Goal: Transaction & Acquisition: Purchase product/service

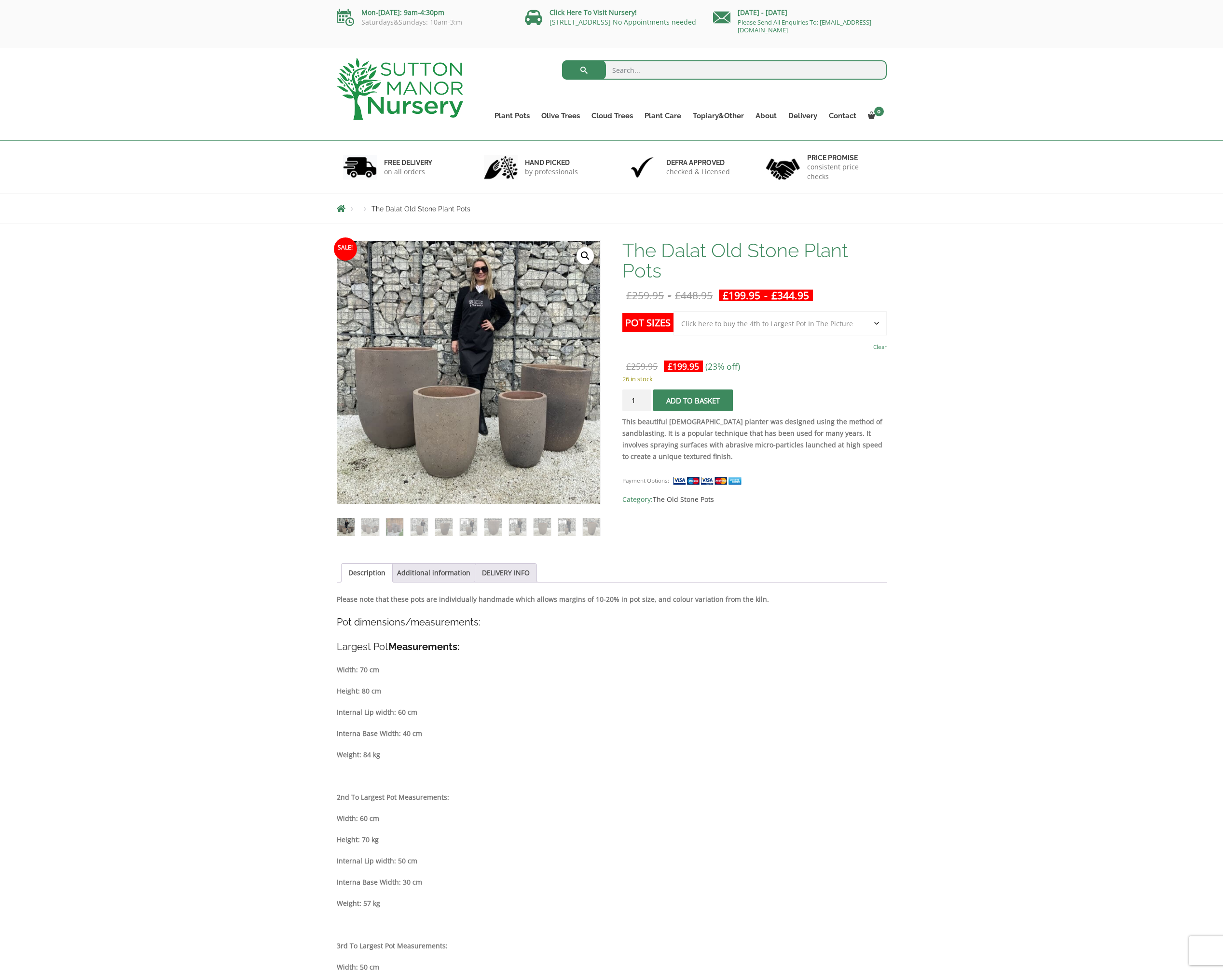
click at [682, 408] on button "Add to basket" at bounding box center [693, 400] width 80 height 22
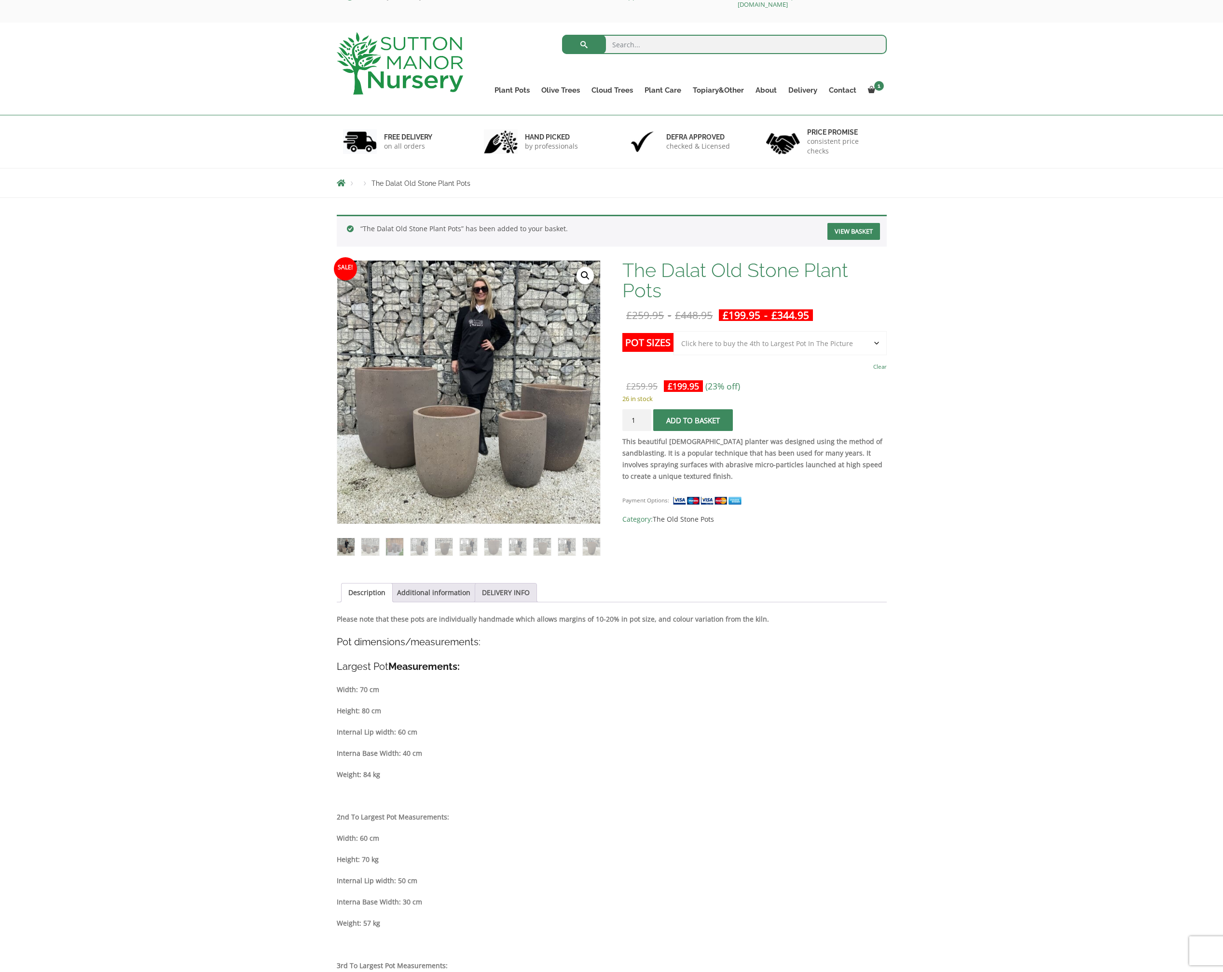
scroll to position [26, 0]
click at [878, 341] on select "Choose an option Click here to buy the 4th to Largest Pot In The Picture Click …" at bounding box center [780, 343] width 213 height 24
select select "Click here to buy the 3rd to Largest Pot In The Picture"
click at [697, 423] on button "Add to basket" at bounding box center [693, 420] width 80 height 22
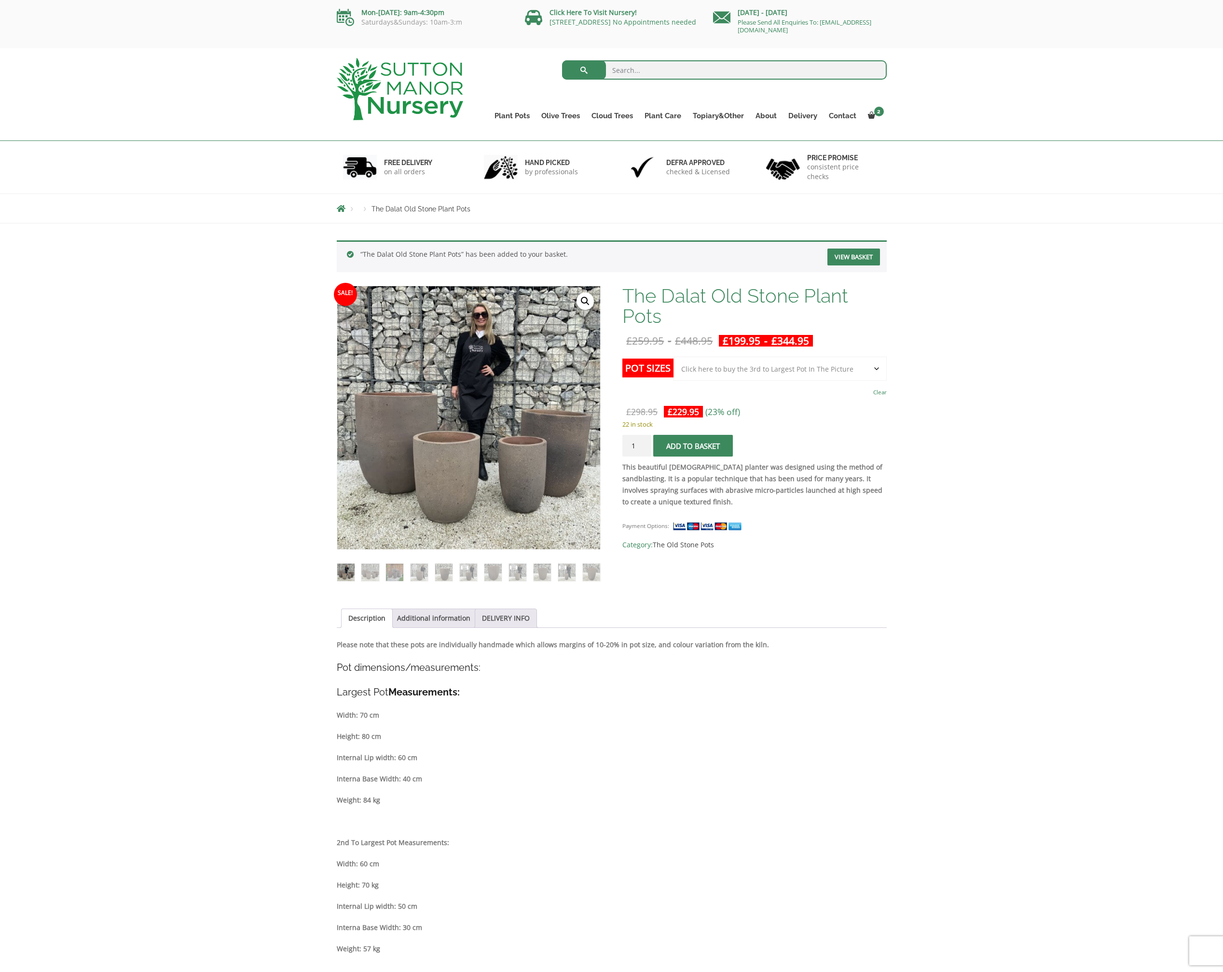
click at [857, 259] on link "View basket" at bounding box center [854, 257] width 53 height 17
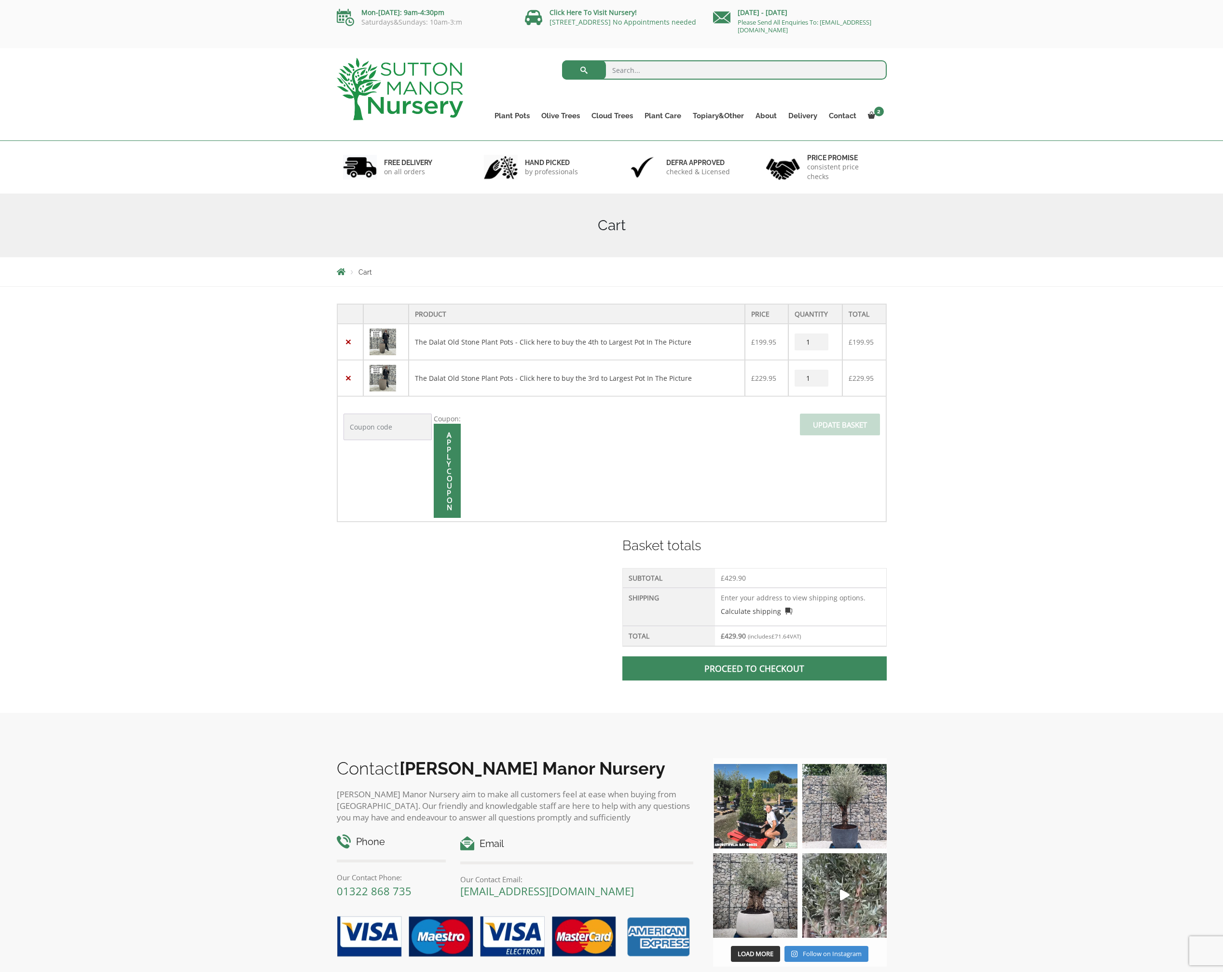
click at [754, 669] on link "Proceed to checkout" at bounding box center [754, 668] width 264 height 24
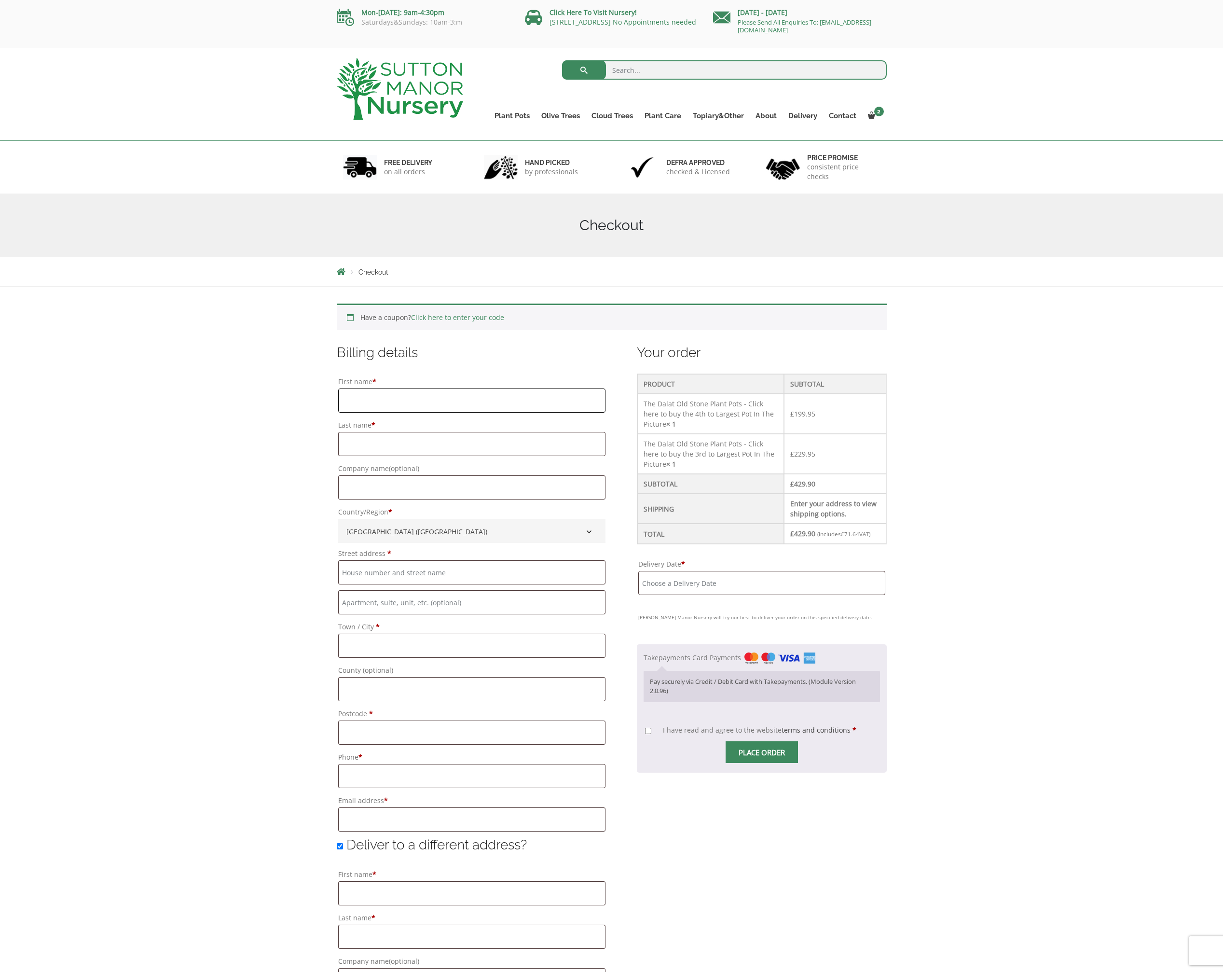
click at [456, 397] on input "First name *" at bounding box center [471, 400] width 267 height 24
type input "[PERSON_NAME]"
type input "Woodford"
type input "[STREET_ADDRESS]"
type input "[GEOGRAPHIC_DATA]"
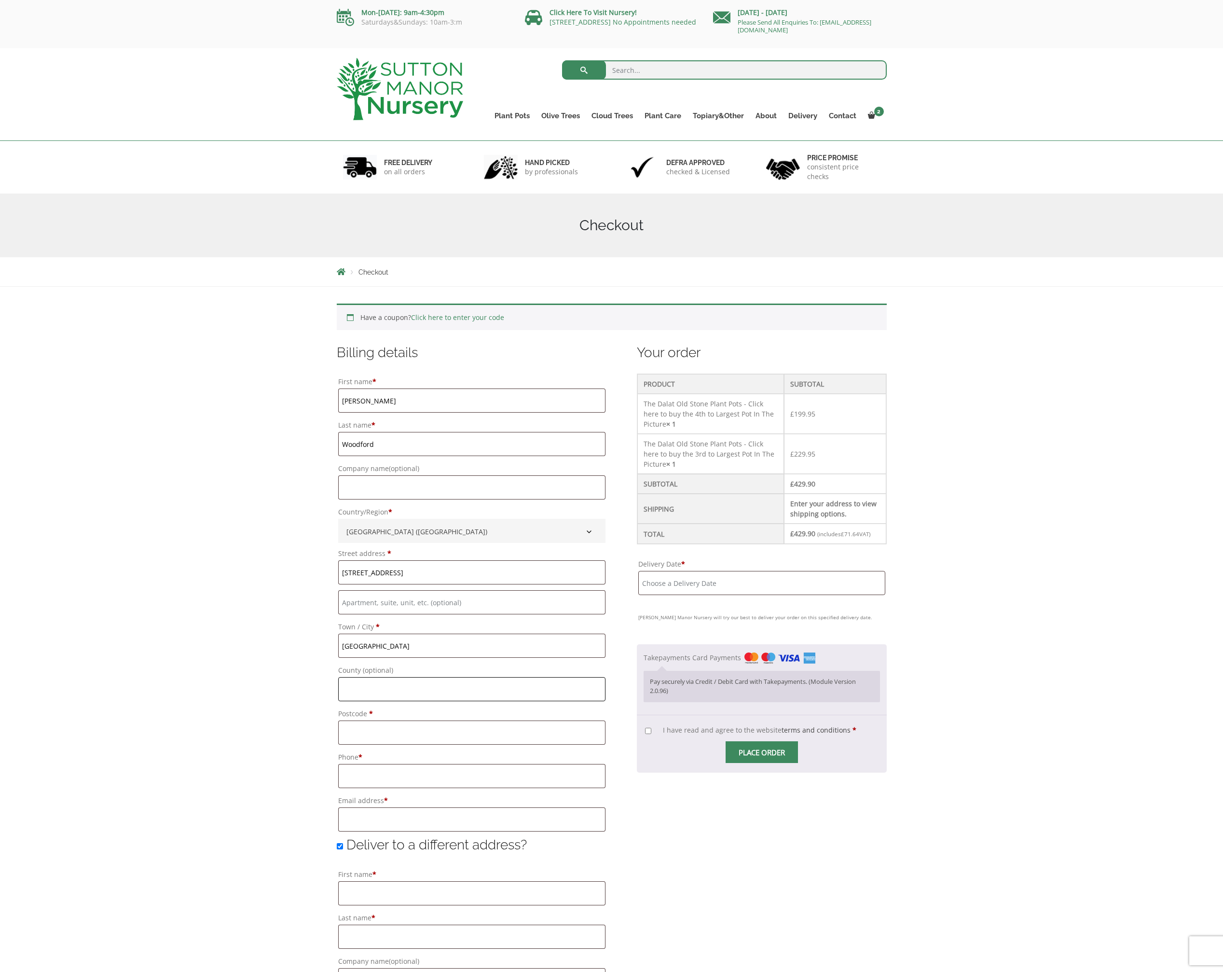
type input "[GEOGRAPHIC_DATA]"
type input "SE5 8BP"
type input "07771547813"
type input "[EMAIL_ADDRESS][DOMAIN_NAME]"
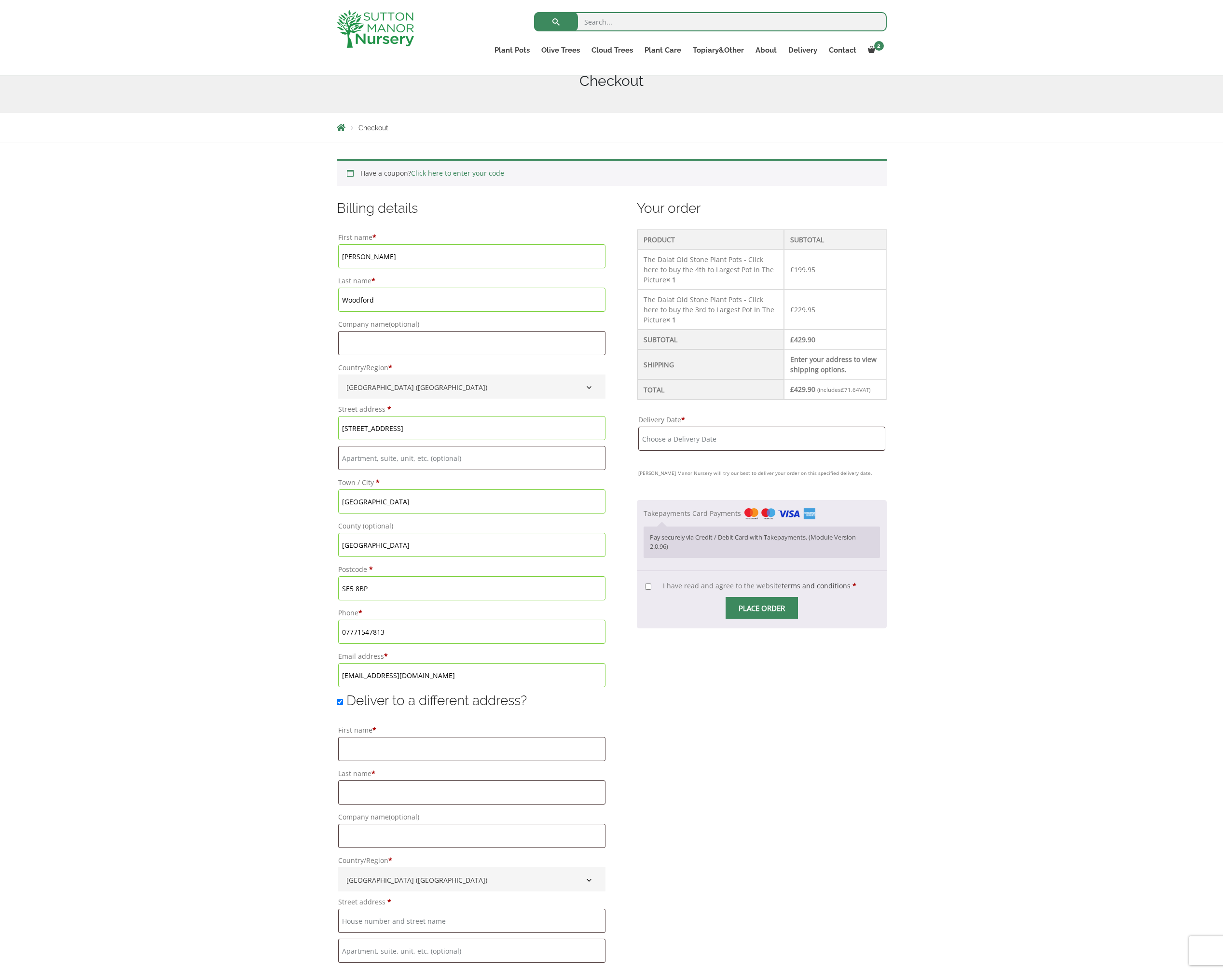
scroll to position [128, 0]
click at [342, 701] on input "Deliver to a different address?" at bounding box center [340, 701] width 6 height 6
checkbox input "false"
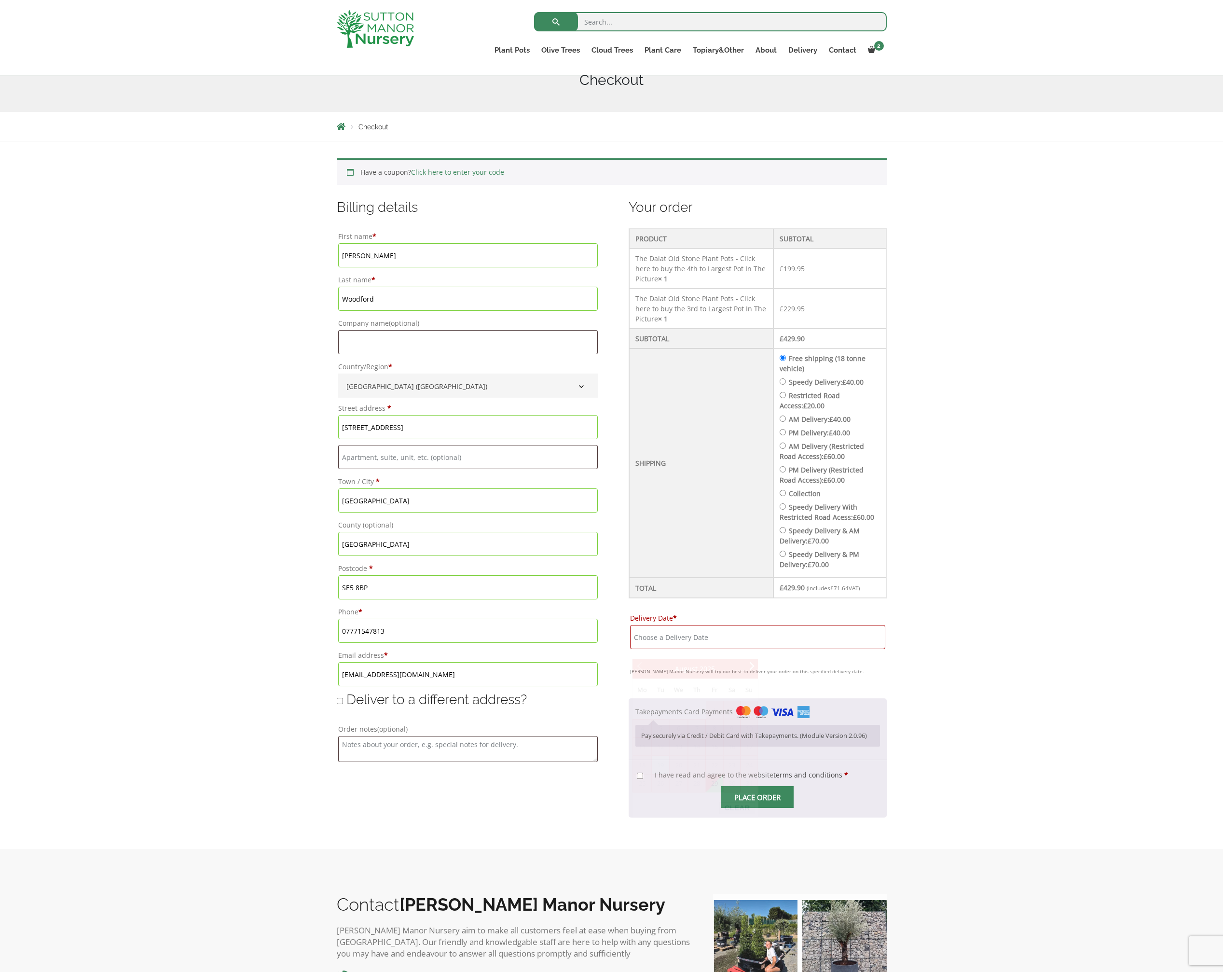
click at [732, 648] on input "Delivery Date *" at bounding box center [757, 637] width 255 height 24
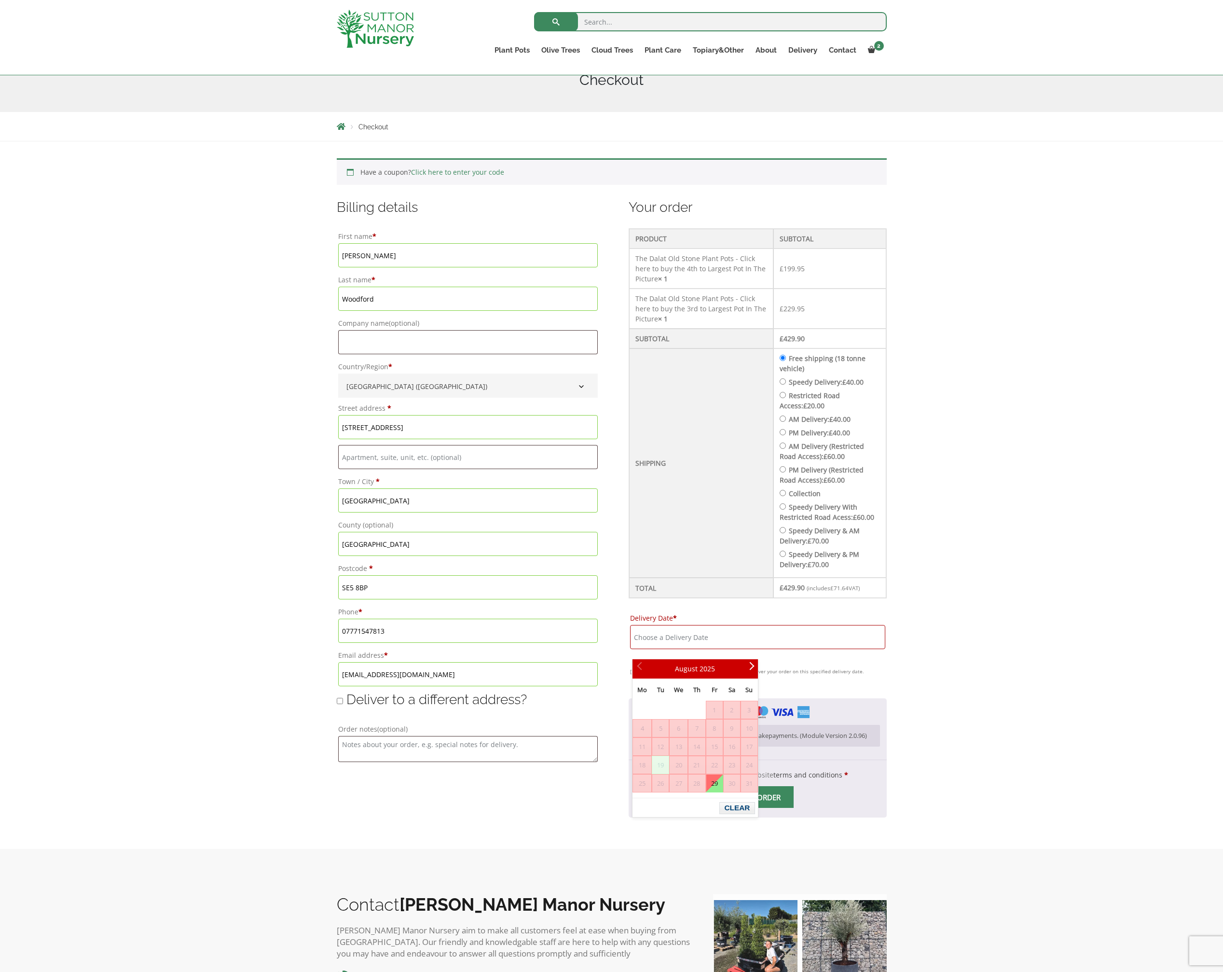
click at [660, 765] on span "19" at bounding box center [660, 764] width 16 height 17
click at [752, 670] on span "Next" at bounding box center [750, 669] width 8 height 8
click at [638, 666] on span "Prev" at bounding box center [641, 669] width 8 height 8
click at [718, 786] on link "29" at bounding box center [714, 782] width 16 height 17
type input "[DATE]"
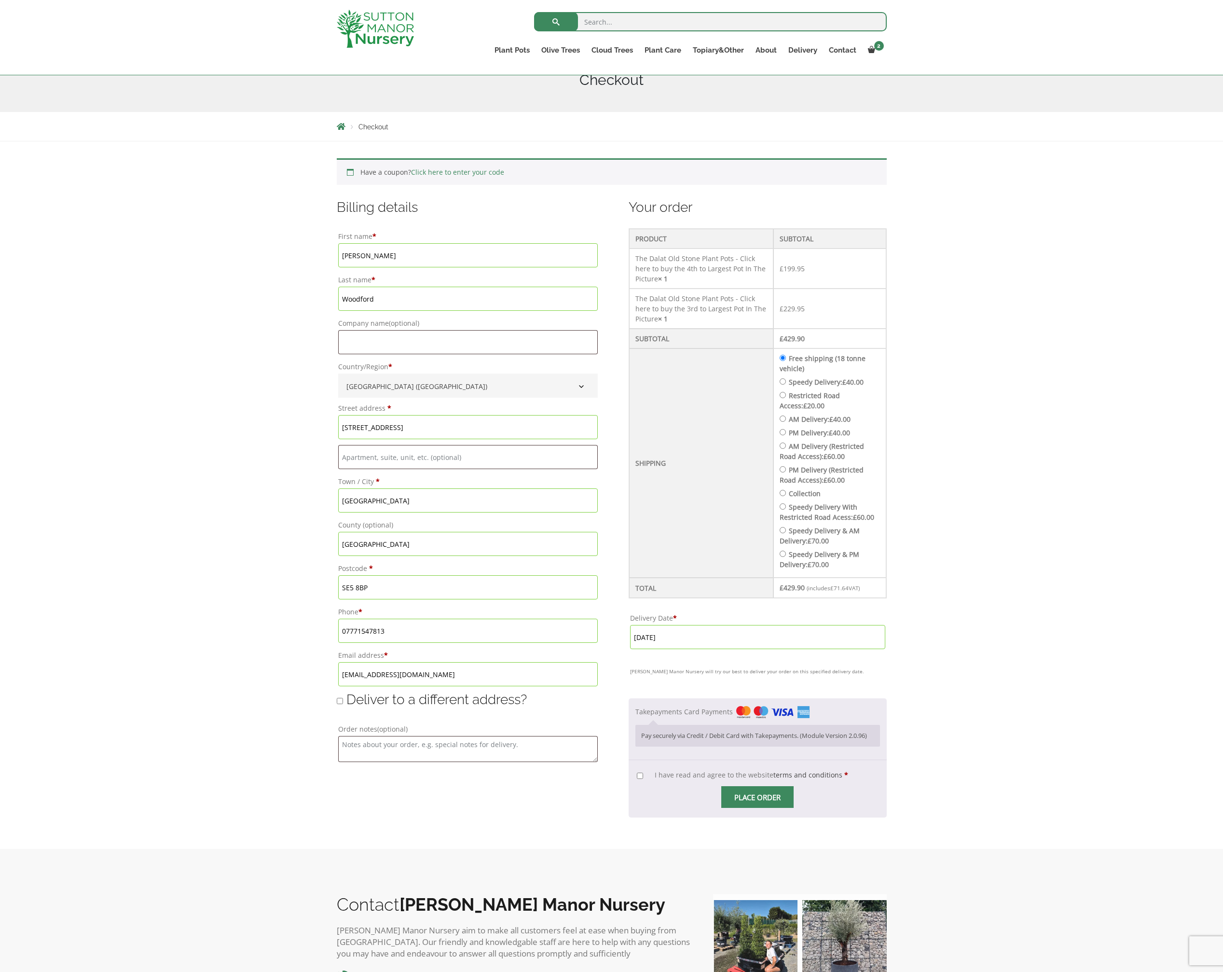
click at [689, 779] on span "I have read and agree to the website terms and conditions" at bounding box center [749, 774] width 188 height 9
click at [643, 779] on input "I have read and agree to the website terms and conditions *" at bounding box center [640, 776] width 6 height 6
checkbox input "true"
click at [765, 808] on input "Place order" at bounding box center [757, 797] width 72 height 22
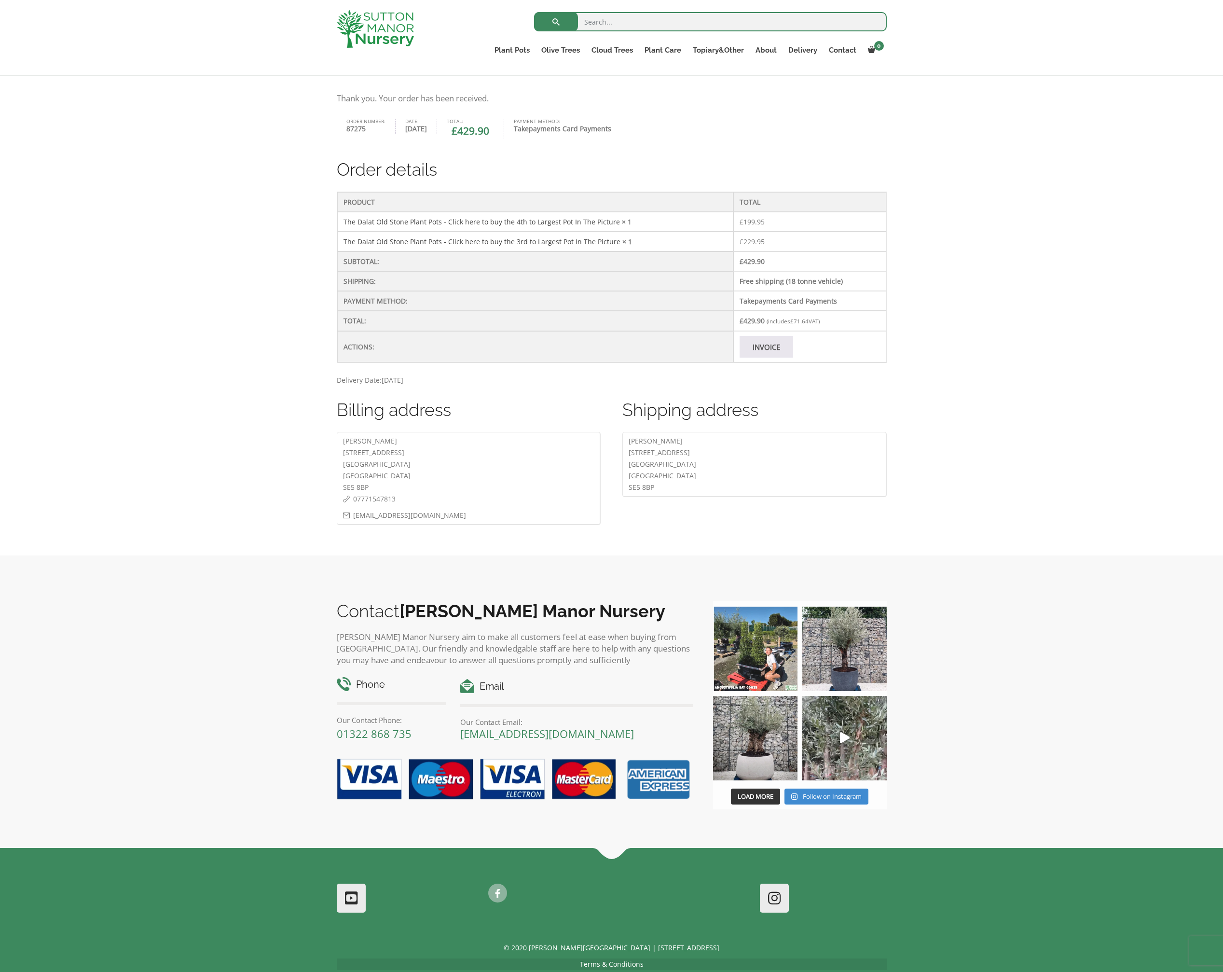
scroll to position [236, 0]
